Goal: Task Accomplishment & Management: Complete application form

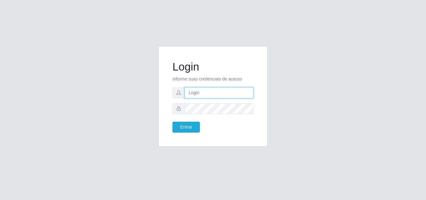
click at [216, 97] on input "text" at bounding box center [219, 92] width 69 height 11
type input "jeisonrede@compras"
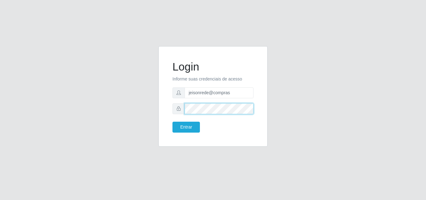
click at [173, 122] on button "Entrar" at bounding box center [186, 127] width 27 height 11
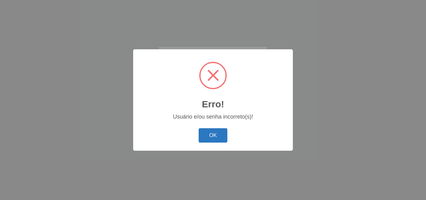
click at [213, 135] on button "OK" at bounding box center [213, 135] width 29 height 15
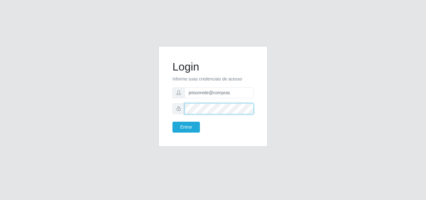
click at [157, 106] on div "Login Informe suas credenciais de acesso jeisonrede@compras Entrar" at bounding box center [213, 100] width 119 height 108
click at [173, 122] on button "Entrar" at bounding box center [186, 127] width 27 height 11
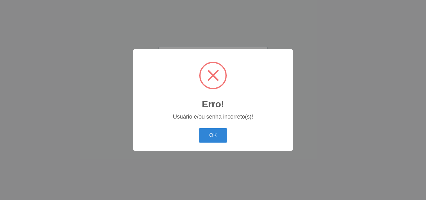
click at [221, 128] on div "OK Cancel" at bounding box center [213, 135] width 147 height 18
click at [205, 144] on div "OK Cancel" at bounding box center [213, 135] width 147 height 18
click at [213, 132] on button "OK" at bounding box center [213, 135] width 29 height 15
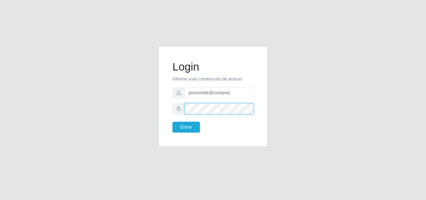
click at [171, 112] on div "Login Informe suas credenciais de acesso jeisonrede@compras Entrar" at bounding box center [213, 96] width 94 height 85
click at [173, 122] on button "Entrar" at bounding box center [186, 127] width 27 height 11
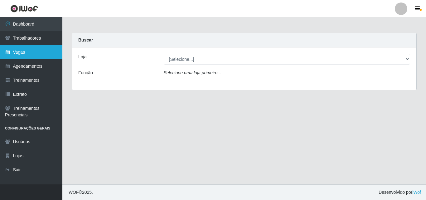
click at [12, 55] on link "Vagas" at bounding box center [31, 52] width 62 height 14
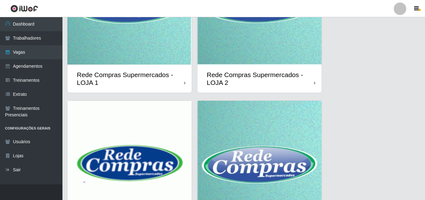
scroll to position [156, 0]
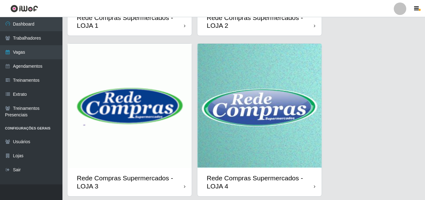
click at [155, 116] on img at bounding box center [129, 106] width 124 height 124
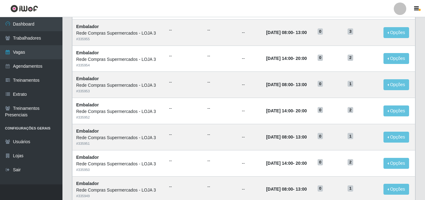
scroll to position [329, 0]
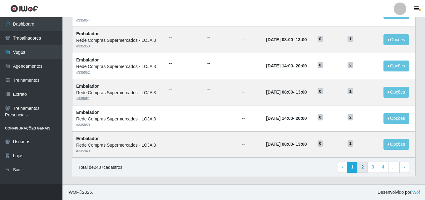
click at [363, 174] on div "Total de 2487 cadastros. ‹ Previous 1 2 3 4 ... › Next" at bounding box center [243, 167] width 343 height 19
click at [363, 161] on div "Total de 2487 cadastros. ‹ Previous 1 2 3 4 ... › Next" at bounding box center [243, 167] width 343 height 19
click at [363, 168] on link "2" at bounding box center [362, 167] width 11 height 11
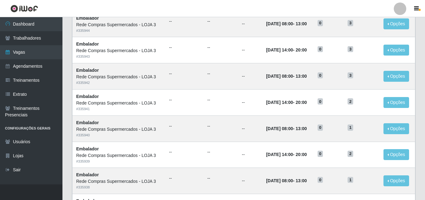
scroll to position [329, 0]
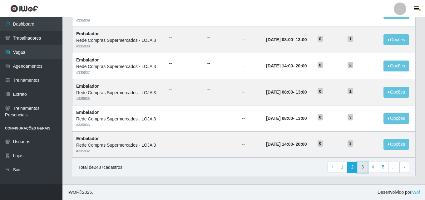
drag, startPoint x: 0, startPoint y: 0, endPoint x: 363, endPoint y: 168, distance: 399.8
click at [363, 168] on link "3" at bounding box center [362, 167] width 11 height 11
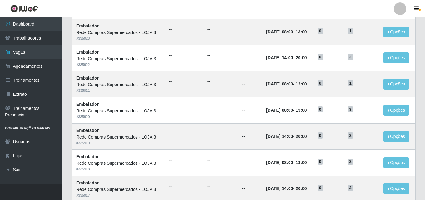
scroll to position [329, 0]
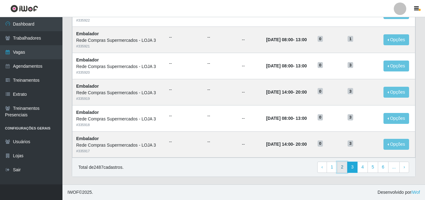
click at [341, 169] on link "2" at bounding box center [342, 167] width 11 height 11
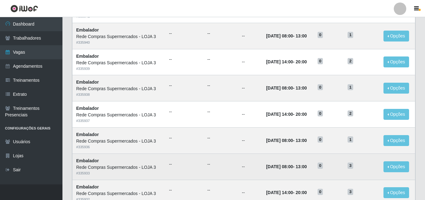
scroll to position [329, 0]
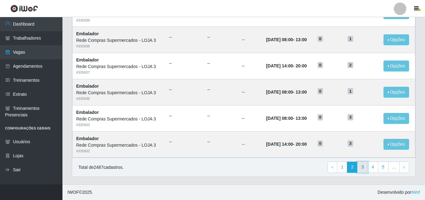
click at [364, 166] on link "3" at bounding box center [362, 167] width 11 height 11
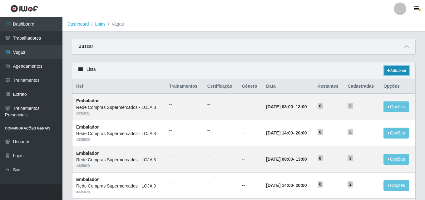
click at [398, 74] on link "Adicionar" at bounding box center [396, 70] width 25 height 9
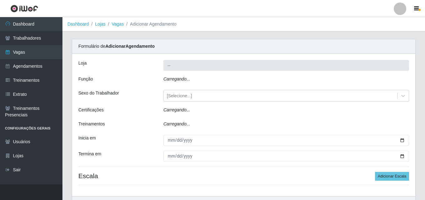
type input "Rede Compras Supermercados - LOJA 3"
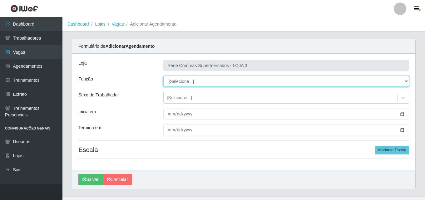
click at [191, 79] on select "[Selecione...] ASG ASG + ASG ++ Balconista Balconista + Balconista ++ Embalador…" at bounding box center [286, 81] width 246 height 11
select select "1"
click at [163, 76] on select "[Selecione...] ASG ASG + ASG ++ Balconista Balconista + Balconista ++ Embalador…" at bounding box center [286, 81] width 246 height 11
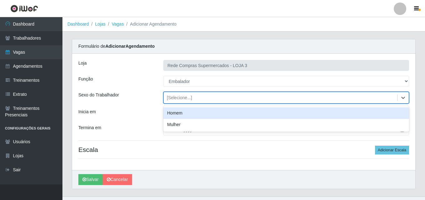
click at [179, 99] on div "[Selecione...]" at bounding box center [179, 98] width 25 height 7
click at [179, 114] on div "Homem" at bounding box center [286, 113] width 246 height 12
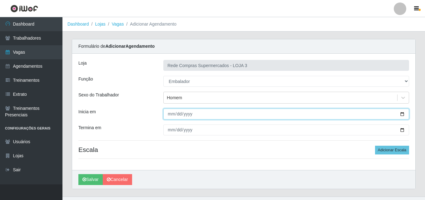
click at [404, 115] on input "Inicia em" at bounding box center [286, 114] width 246 height 11
type input "2025-09-11"
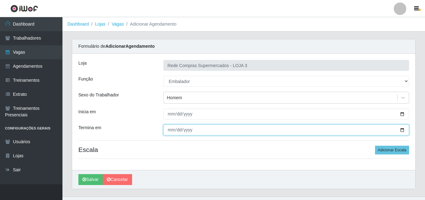
click at [170, 127] on input "Termina em" at bounding box center [286, 130] width 246 height 11
click at [401, 129] on input "Termina em" at bounding box center [286, 130] width 246 height 11
type input "2025-09-11"
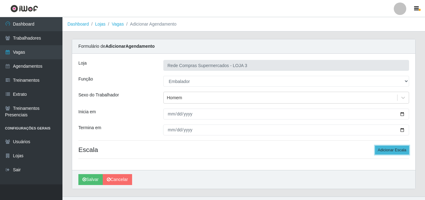
click at [387, 152] on button "Adicionar Escala" at bounding box center [392, 150] width 34 height 9
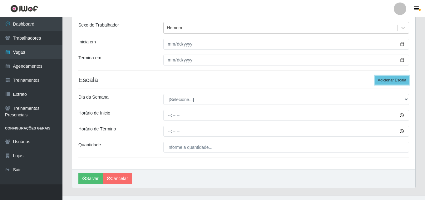
scroll to position [81, 0]
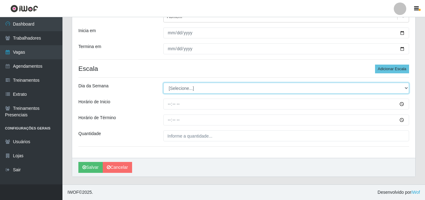
click at [182, 84] on select "[Selecione...] Segunda Terça Quarta Quinta Sexta Sábado Domingo" at bounding box center [286, 88] width 246 height 11
select select "4"
click at [163, 83] on select "[Selecione...] Segunda Terça Quarta Quinta Sexta Sábado Domingo" at bounding box center [286, 88] width 246 height 11
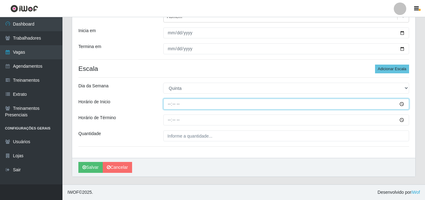
click at [171, 106] on input "Horário de Inicio" at bounding box center [286, 104] width 246 height 11
type input "08:00"
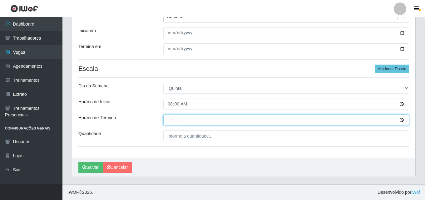
click at [166, 121] on input "Horário de Término" at bounding box center [286, 120] width 246 height 11
type input "14:00"
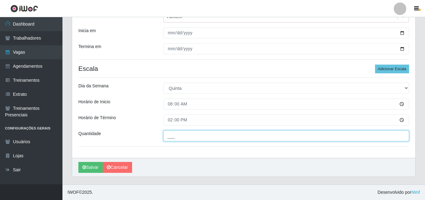
click at [174, 137] on input "___" at bounding box center [286, 135] width 246 height 11
type input "1__"
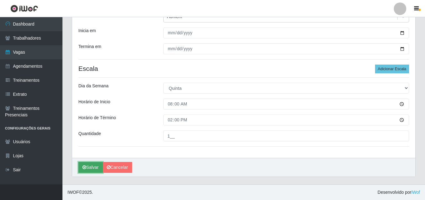
click at [97, 164] on button "Salvar" at bounding box center [90, 167] width 24 height 11
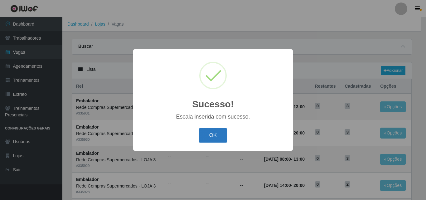
click at [208, 139] on button "OK" at bounding box center [213, 135] width 29 height 15
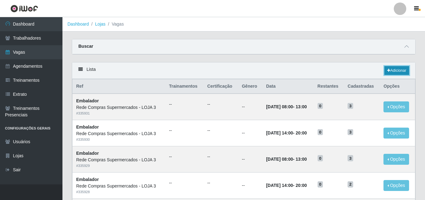
click at [400, 70] on link "Adicionar" at bounding box center [396, 70] width 25 height 9
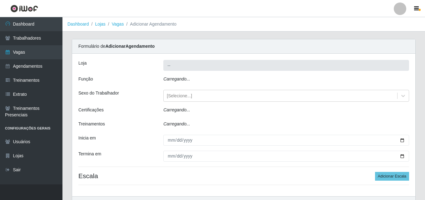
type input "Rede Compras Supermercados - LOJA 3"
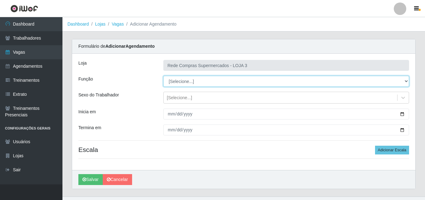
click at [177, 81] on select "[Selecione...] ASG ASG + ASG ++ Balconista Balconista + Balconista ++ Embalador…" at bounding box center [286, 81] width 246 height 11
select select "1"
click at [163, 76] on select "[Selecione...] ASG ASG + ASG ++ Balconista Balconista + Balconista ++ Embalador…" at bounding box center [286, 81] width 246 height 11
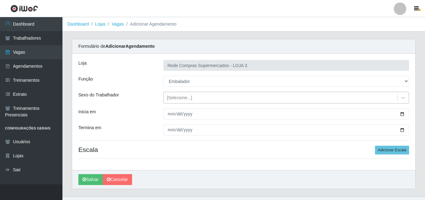
click at [189, 98] on div "[Selecione...]" at bounding box center [179, 98] width 25 height 7
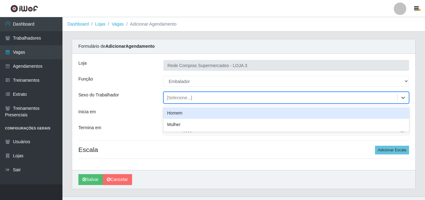
click at [189, 118] on div "Homem" at bounding box center [286, 113] width 246 height 12
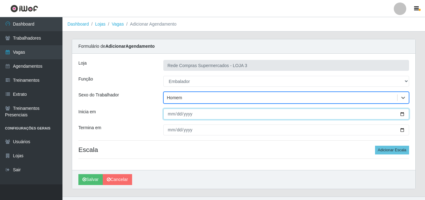
click at [403, 113] on input "Inicia em" at bounding box center [286, 114] width 246 height 11
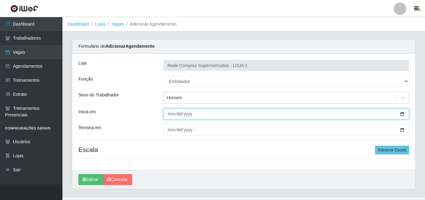
type input "[DATE]"
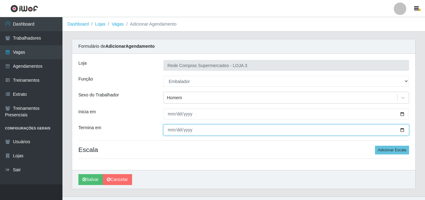
click at [401, 130] on input "Termina em" at bounding box center [286, 130] width 246 height 11
type input "[DATE]"
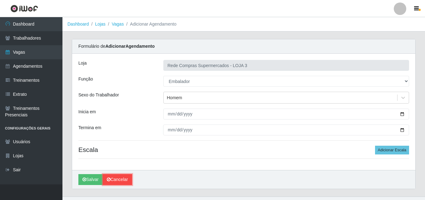
click at [116, 184] on link "Cancelar" at bounding box center [117, 179] width 29 height 11
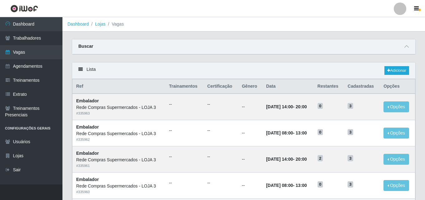
click at [144, 198] on td "Embalador Rede Compras Supermercados - LOJA 3 # 335960" at bounding box center [118, 185] width 93 height 26
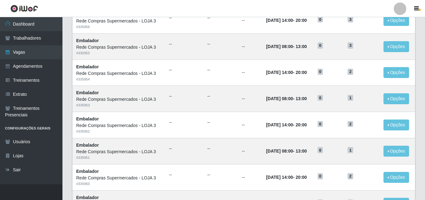
scroll to position [329, 0]
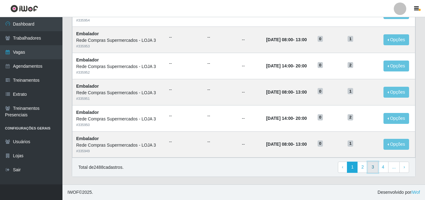
click at [374, 172] on link "3" at bounding box center [372, 167] width 11 height 11
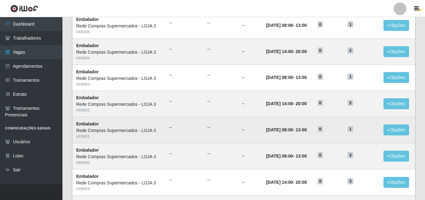
scroll to position [329, 0]
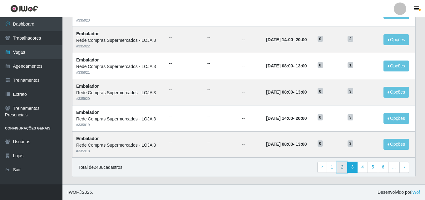
click at [344, 172] on link "2" at bounding box center [342, 167] width 11 height 11
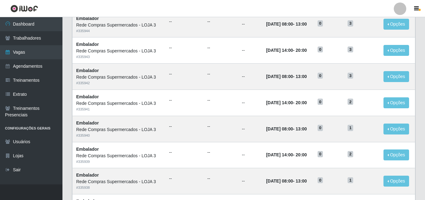
scroll to position [329, 0]
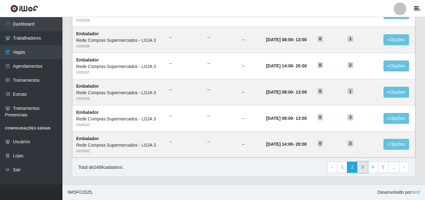
click at [363, 169] on link "3" at bounding box center [362, 167] width 11 height 11
click at [344, 167] on link "2" at bounding box center [342, 167] width 11 height 11
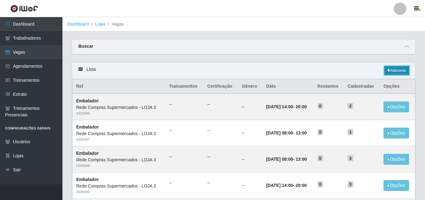
click at [397, 70] on link "Adicionar" at bounding box center [396, 70] width 25 height 9
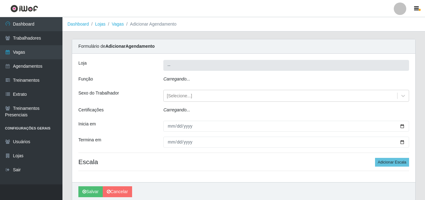
type input "Rede Compras Supermercados - LOJA 3"
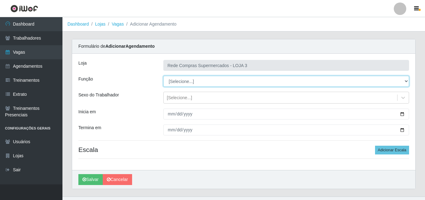
click at [190, 86] on select "[Selecione...] ASG ASG + ASG ++ Balconista Balconista + Balconista ++ Embalador…" at bounding box center [286, 81] width 246 height 11
select select "1"
click at [163, 76] on select "[Selecione...] ASG ASG + ASG ++ Balconista Balconista + Balconista ++ Embalador…" at bounding box center [286, 81] width 246 height 11
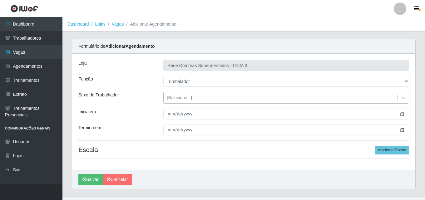
click at [181, 98] on div "[Selecione...]" at bounding box center [179, 98] width 25 height 7
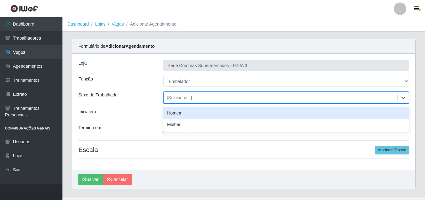
click at [181, 114] on div "Homem" at bounding box center [286, 113] width 246 height 12
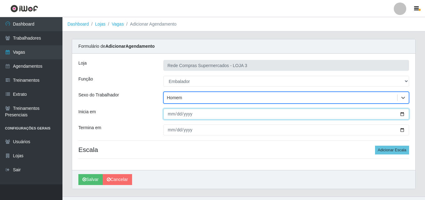
click at [403, 115] on input "Inicia em" at bounding box center [286, 114] width 246 height 11
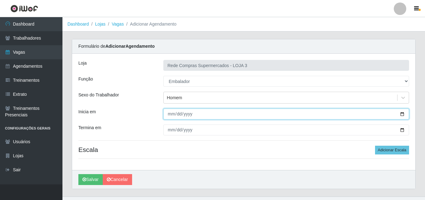
type input "2025-09-16"
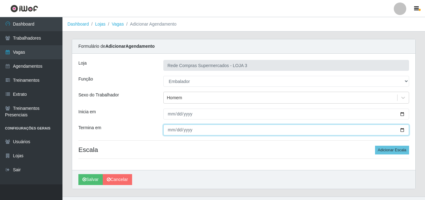
click at [401, 128] on input "Termina em" at bounding box center [286, 130] width 246 height 11
type input "2025-09-18"
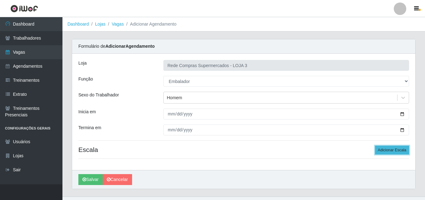
click at [393, 149] on button "Adicionar Escala" at bounding box center [392, 150] width 34 height 9
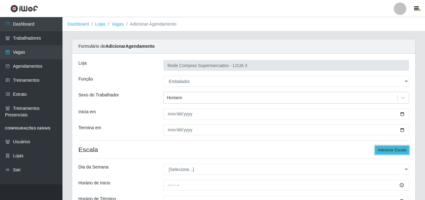
click at [393, 149] on button "Adicionar Escala" at bounding box center [392, 150] width 34 height 9
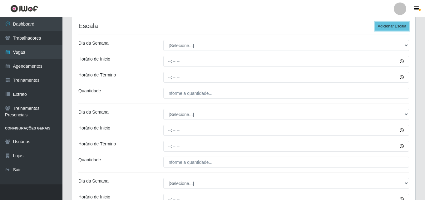
scroll to position [125, 0]
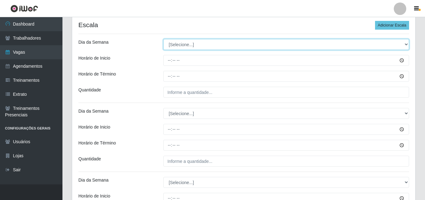
click at [192, 48] on select "[Selecione...] Segunda Terça Quarta Quinta Sexta Sábado Domingo" at bounding box center [286, 44] width 246 height 11
select select "2"
click at [163, 39] on select "[Selecione...] Segunda Terça Quarta Quinta Sexta Sábado Domingo" at bounding box center [286, 44] width 246 height 11
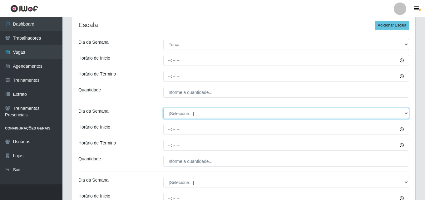
click at [193, 114] on select "[Selecione...] Segunda Terça Quarta Quinta Sexta Sábado Domingo" at bounding box center [286, 113] width 246 height 11
select select "3"
click at [163, 108] on select "[Selecione...] Segunda Terça Quarta Quinta Sexta Sábado Domingo" at bounding box center [286, 113] width 246 height 11
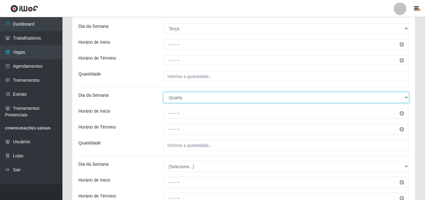
scroll to position [187, 0]
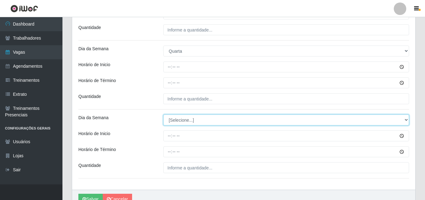
click at [185, 119] on select "[Selecione...] Segunda Terça Quarta Quinta Sexta Sábado Domingo" at bounding box center [286, 120] width 246 height 11
select select "4"
click at [163, 115] on select "[Selecione...] Segunda Terça Quarta Quinta Sexta Sábado Domingo" at bounding box center [286, 120] width 246 height 11
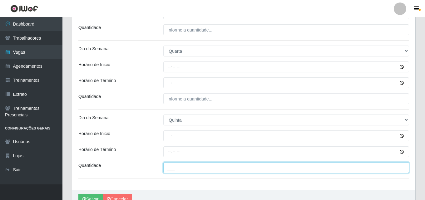
click at [189, 169] on input "___" at bounding box center [286, 167] width 246 height 11
type input "1__"
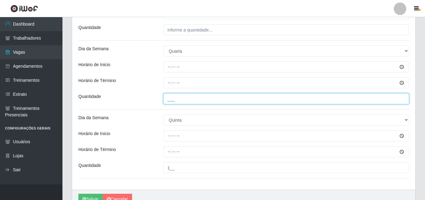
click at [188, 103] on input "___" at bounding box center [286, 98] width 246 height 11
type input "1__"
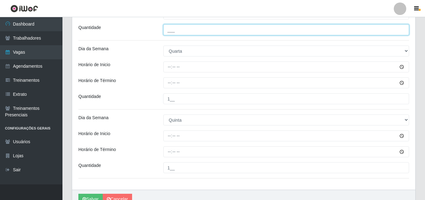
drag, startPoint x: 184, startPoint y: 32, endPoint x: 187, endPoint y: 41, distance: 8.6
click at [184, 32] on input "___" at bounding box center [286, 29] width 246 height 11
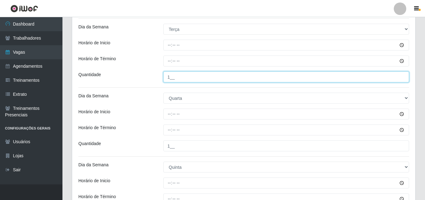
scroll to position [125, 0]
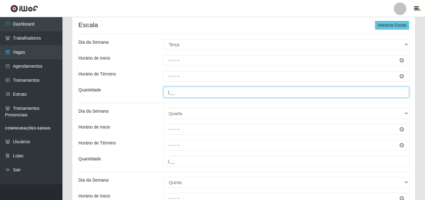
type input "1__"
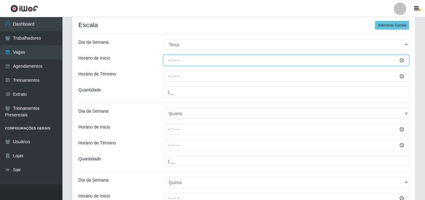
click at [168, 61] on input "Horário de Inicio" at bounding box center [286, 60] width 246 height 11
type input "08:00"
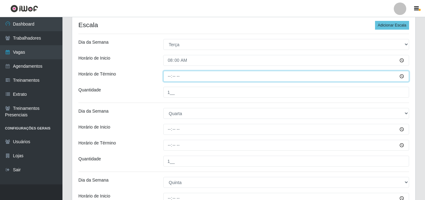
click at [165, 78] on input "Horário de Término" at bounding box center [286, 76] width 246 height 11
type input "14:00"
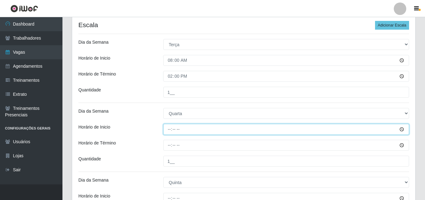
click at [170, 128] on input "Horário de Inicio" at bounding box center [286, 129] width 246 height 11
type input "08:00"
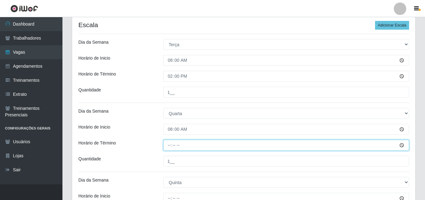
click at [168, 144] on input "Horário de Término" at bounding box center [286, 145] width 246 height 11
type input "14:00"
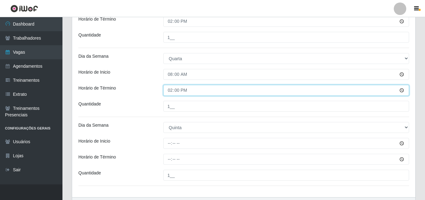
scroll to position [187, 0]
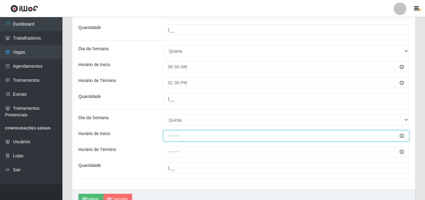
click at [170, 138] on input "Horário de Inicio" at bounding box center [286, 135] width 246 height 11
type input "08:00"
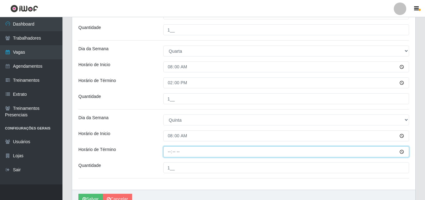
click at [170, 149] on input "Horário de Término" at bounding box center [286, 151] width 246 height 11
type input "14:00"
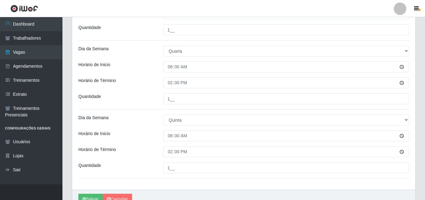
click at [138, 140] on div "Horário de Inicio" at bounding box center [116, 135] width 85 height 11
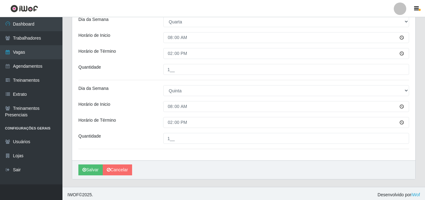
scroll to position [219, 0]
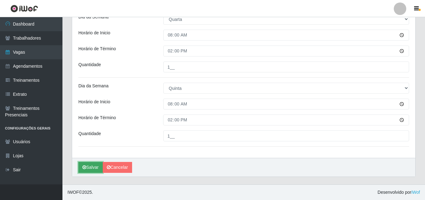
click at [93, 162] on button "Salvar" at bounding box center [90, 167] width 24 height 11
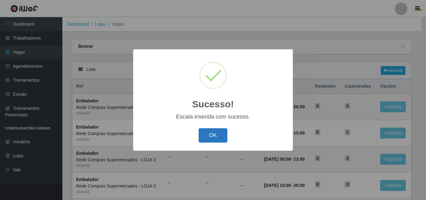
click at [216, 138] on button "OK" at bounding box center [213, 135] width 29 height 15
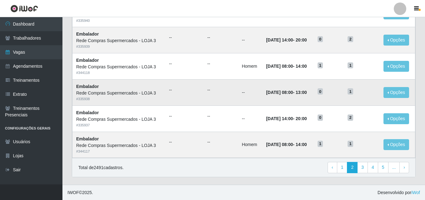
scroll to position [329, 0]
click at [360, 167] on link "3" at bounding box center [362, 167] width 11 height 11
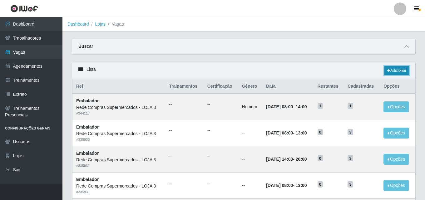
click at [395, 71] on link "Adicionar" at bounding box center [396, 70] width 25 height 9
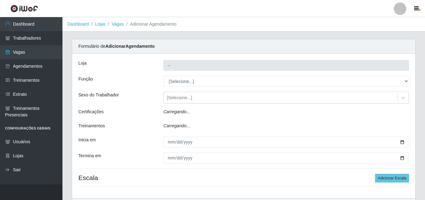
type input "Rede Compras Supermercados - LOJA 3"
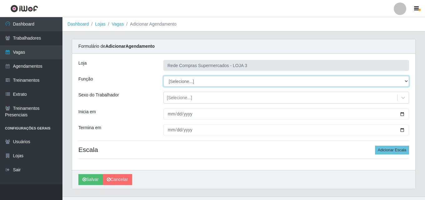
click at [195, 76] on select "[Selecione...] ASG ASG + ASG ++ Balconista Balconista + Balconista ++ Embalador…" at bounding box center [286, 81] width 246 height 11
select select "1"
click at [163, 76] on select "[Selecione...] ASG ASG + ASG ++ Balconista Balconista + Balconista ++ Embalador…" at bounding box center [286, 81] width 246 height 11
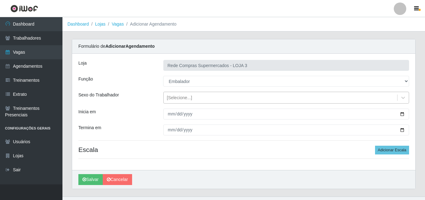
click at [182, 97] on div "[Selecione...]" at bounding box center [179, 98] width 25 height 7
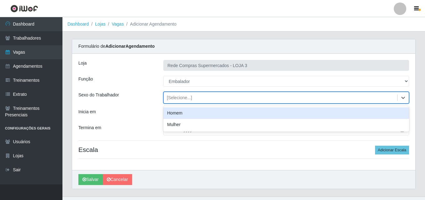
click at [182, 112] on div "Homem" at bounding box center [286, 113] width 246 height 12
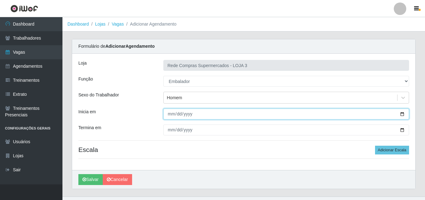
click at [402, 114] on input "Inicia em" at bounding box center [286, 114] width 246 height 11
type input "[DATE]"
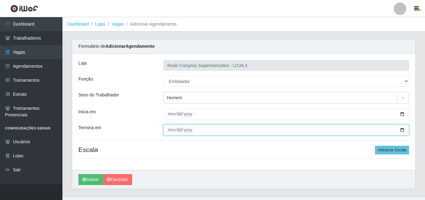
click at [403, 132] on input "Termina em" at bounding box center [286, 130] width 246 height 11
type input "[DATE]"
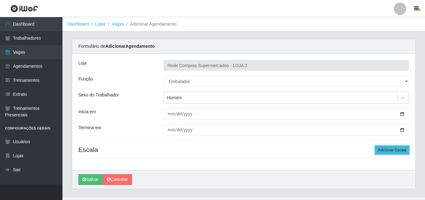
click at [384, 153] on button "Adicionar Escala" at bounding box center [392, 150] width 34 height 9
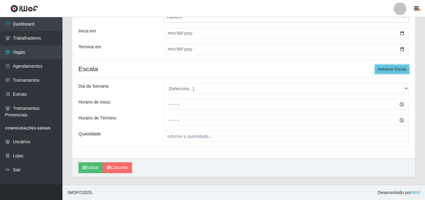
scroll to position [81, 0]
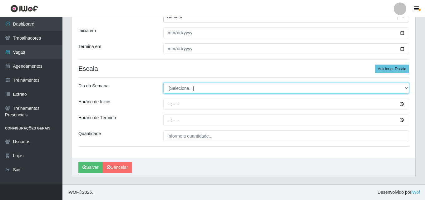
click at [187, 87] on select "[Selecione...] Segunda Terça Quarta Quinta Sexta Sábado Domingo" at bounding box center [286, 88] width 246 height 11
select select "3"
click at [163, 83] on select "[Selecione...] Segunda Terça Quarta Quinta Sexta Sábado Domingo" at bounding box center [286, 88] width 246 height 11
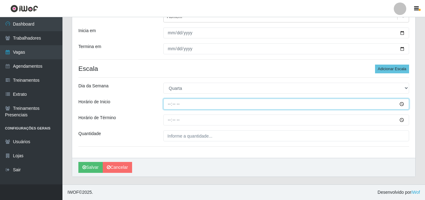
click at [169, 106] on input "Horário de Inicio" at bounding box center [286, 104] width 246 height 11
type input "08:00"
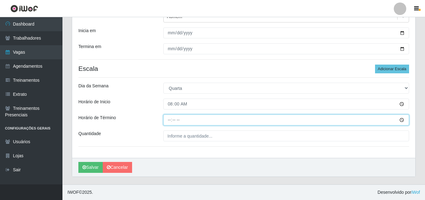
click at [171, 119] on input "Horário de Término" at bounding box center [286, 120] width 246 height 11
type input "14:00"
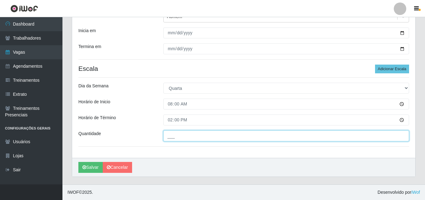
click at [181, 135] on input "___" at bounding box center [286, 135] width 246 height 11
type input "1__"
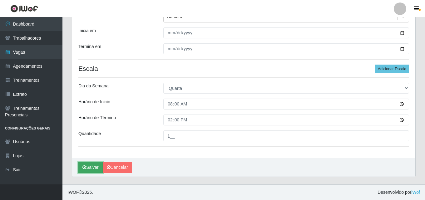
click at [86, 164] on button "Salvar" at bounding box center [90, 167] width 24 height 11
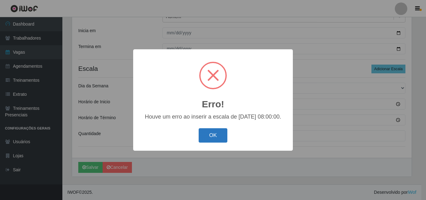
click at [218, 136] on button "OK" at bounding box center [213, 135] width 29 height 15
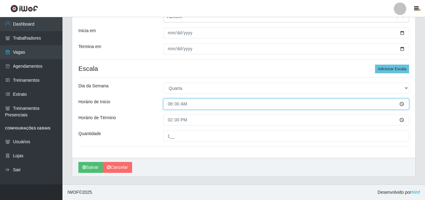
click at [169, 104] on input "08:00" at bounding box center [286, 104] width 246 height 11
type input "09:00"
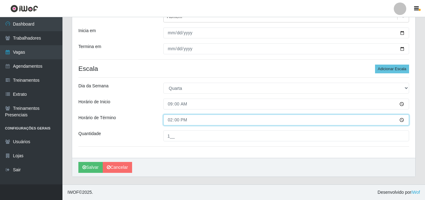
click at [172, 117] on input "14:00" at bounding box center [286, 120] width 246 height 11
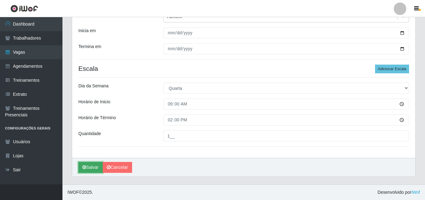
click at [96, 166] on button "Salvar" at bounding box center [90, 167] width 24 height 11
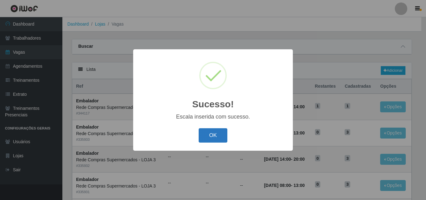
click at [217, 129] on button "OK" at bounding box center [213, 135] width 29 height 15
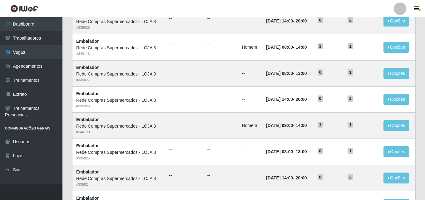
scroll to position [250, 0]
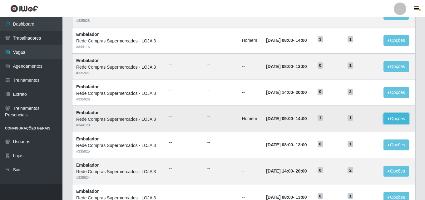
click at [397, 115] on button "Opções" at bounding box center [396, 118] width 26 height 11
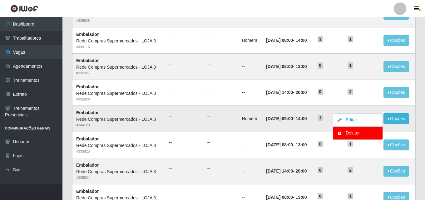
click at [206, 127] on td "--" at bounding box center [220, 119] width 35 height 26
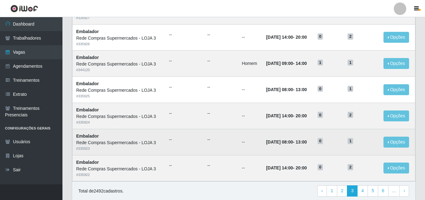
scroll to position [329, 0]
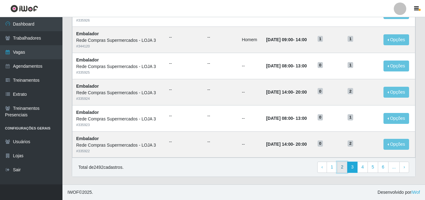
click at [346, 165] on link "2" at bounding box center [342, 167] width 11 height 11
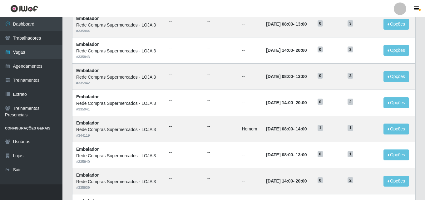
scroll to position [329, 0]
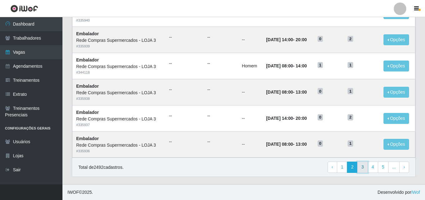
click at [361, 167] on link "3" at bounding box center [362, 167] width 11 height 11
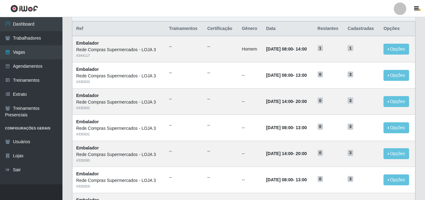
scroll to position [218, 0]
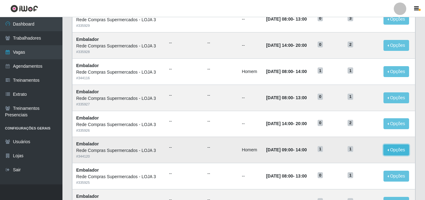
click at [397, 153] on button "Opções" at bounding box center [396, 149] width 26 height 11
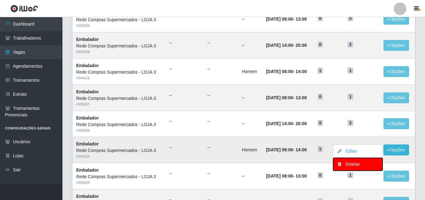
click at [353, 165] on div "Deletar" at bounding box center [357, 164] width 37 height 7
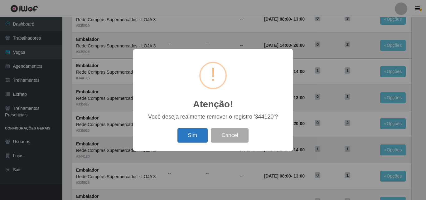
click at [197, 135] on button "Sim" at bounding box center [193, 135] width 30 height 15
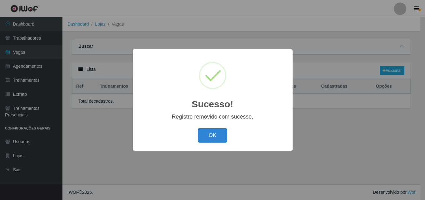
scroll to position [0, 0]
click at [218, 133] on button "OK" at bounding box center [213, 135] width 29 height 15
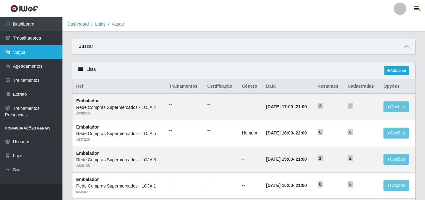
click at [38, 48] on link "Vagas" at bounding box center [31, 52] width 62 height 14
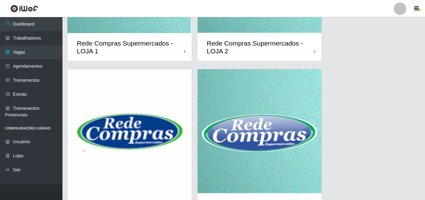
scroll to position [156, 0]
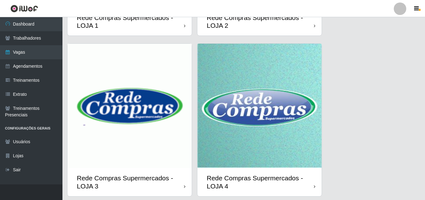
click at [152, 97] on img at bounding box center [129, 106] width 124 height 124
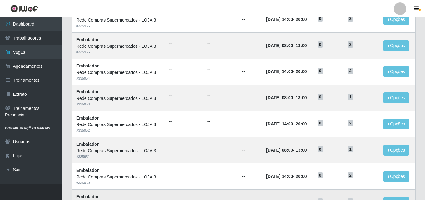
scroll to position [329, 0]
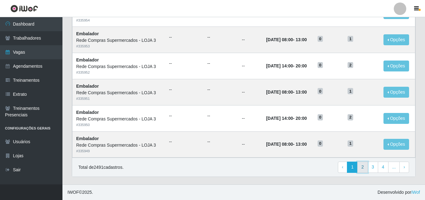
click at [364, 167] on link "2" at bounding box center [362, 167] width 11 height 11
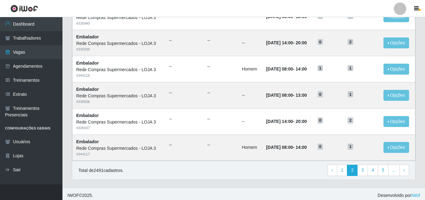
scroll to position [329, 0]
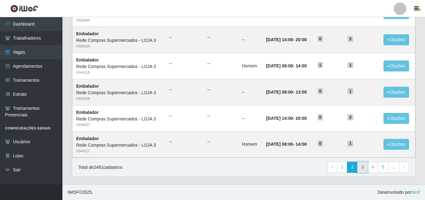
click at [366, 171] on link "3" at bounding box center [362, 167] width 11 height 11
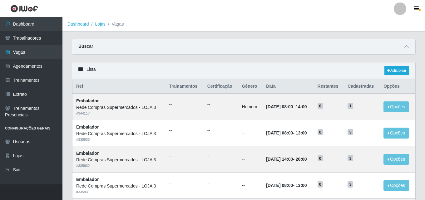
click at [402, 9] on div at bounding box center [400, 8] width 12 height 12
click at [384, 49] on button "Sair" at bounding box center [388, 48] width 56 height 13
